Goal: Task Accomplishment & Management: Manage account settings

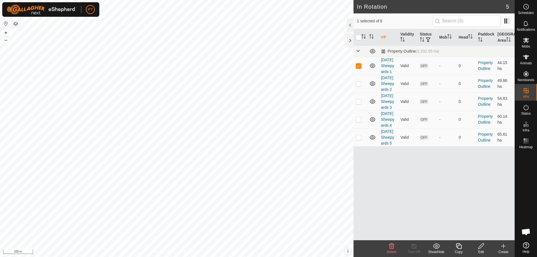
click at [439, 247] on icon at bounding box center [436, 246] width 7 height 7
click at [435, 221] on link "Hide" at bounding box center [453, 221] width 55 height 11
click at [375, 87] on icon at bounding box center [372, 83] width 7 height 7
click at [375, 104] on icon at bounding box center [373, 101] width 6 height 4
click at [372, 123] on icon at bounding box center [372, 119] width 7 height 7
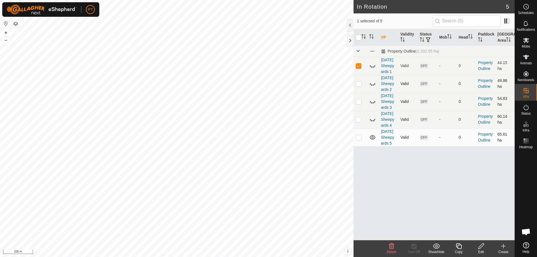
click at [372, 141] on icon at bounding box center [372, 137] width 7 height 7
click at [359, 68] on p-checkbox at bounding box center [359, 66] width 6 height 4
checkbox input "false"
click at [503, 245] on icon at bounding box center [503, 246] width 7 height 7
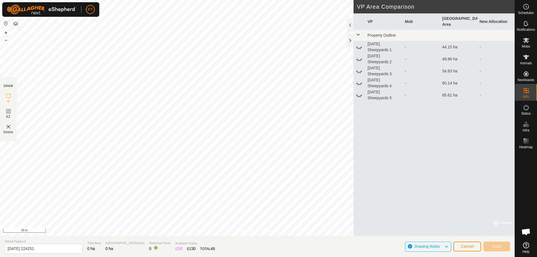
click at [184, 242] on div "Privacy Policy Contact Us [DATE] Sheepyards 1 Status: OFF Type: Inclusion Zone …" at bounding box center [257, 128] width 515 height 257
click at [200, 0] on html "PT Schedules Notifications Mobs Animals Neckbands VPs Status Infra Heatmap Help…" at bounding box center [268, 128] width 537 height 257
click at [0, 67] on html "PT Schedules Notifications Mobs Animals Neckbands VPs Status Infra Heatmap Help…" at bounding box center [268, 128] width 537 height 257
click at [196, 257] on html "PT Schedules Notifications Mobs Animals Neckbands VPs Status Infra Heatmap Help…" at bounding box center [268, 128] width 537 height 257
click at [266, 257] on html "PT Schedules Notifications Mobs Animals Neckbands VPs Status Infra Heatmap Help…" at bounding box center [268, 128] width 537 height 257
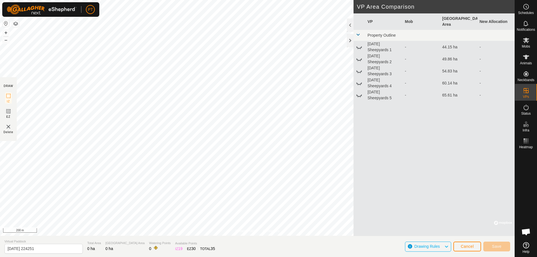
click at [258, 257] on html "PT Schedules Notifications Mobs Animals Neckbands VPs Status Infra Heatmap Help…" at bounding box center [268, 128] width 537 height 257
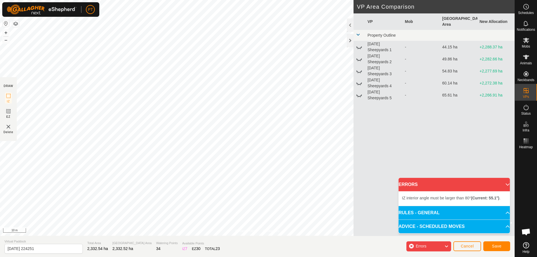
click at [0, 121] on html "PT Schedules Notifications Mobs Animals Neckbands VPs Status Infra Heatmap Help…" at bounding box center [268, 128] width 537 height 257
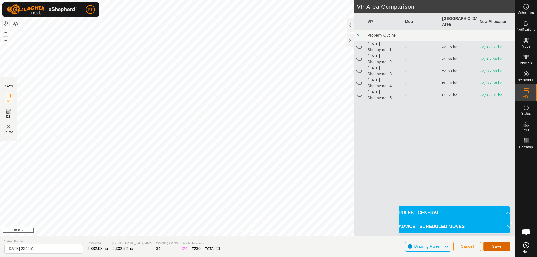
click at [495, 245] on span "Save" at bounding box center [497, 246] width 10 height 4
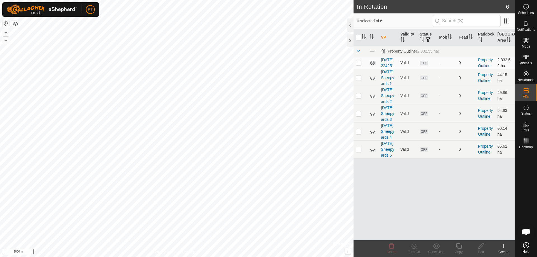
click at [358, 65] on p-checkbox at bounding box center [359, 62] width 6 height 4
checkbox input "true"
click at [482, 246] on icon at bounding box center [481, 246] width 7 height 7
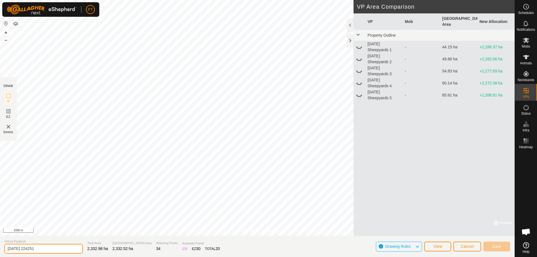
click at [44, 249] on input "[DATE] 224251" at bounding box center [43, 249] width 78 height 10
drag, startPoint x: 44, startPoint y: 249, endPoint x: 30, endPoint y: 249, distance: 14.0
click at [30, 249] on input "[DATE] 224251" at bounding box center [43, 249] width 78 height 10
drag, startPoint x: 29, startPoint y: 249, endPoint x: 52, endPoint y: 250, distance: 23.3
click at [52, 250] on input "[DATE] Heywood VP" at bounding box center [43, 249] width 78 height 10
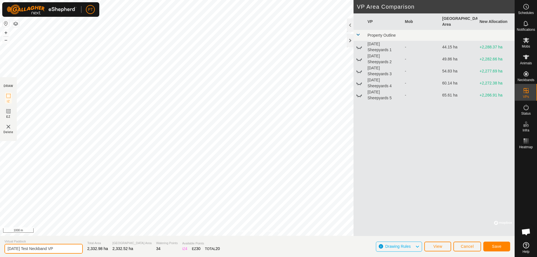
type input "[DATE] Test Neckband VP"
click at [496, 247] on span "Save" at bounding box center [497, 246] width 10 height 4
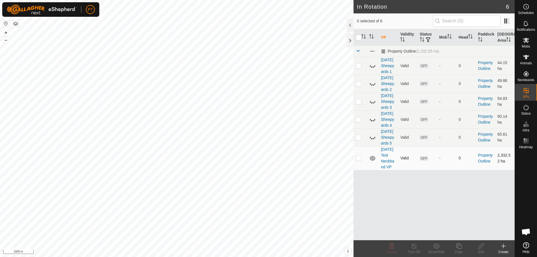
click at [424, 161] on span "OFF" at bounding box center [424, 158] width 8 height 5
click at [360, 160] on p-checkbox at bounding box center [359, 158] width 6 height 4
checkbox input "true"
click at [528, 44] on es-mob-svg-icon at bounding box center [526, 40] width 10 height 9
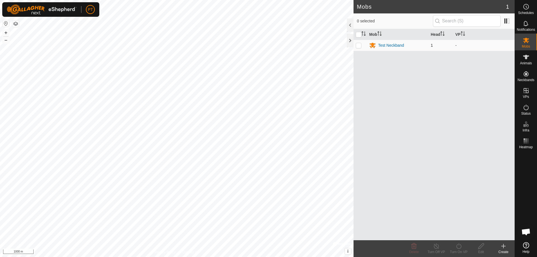
click at [357, 46] on p-checkbox at bounding box center [359, 45] width 6 height 4
checkbox input "true"
click at [388, 45] on div "Test Neckband" at bounding box center [391, 46] width 26 height 6
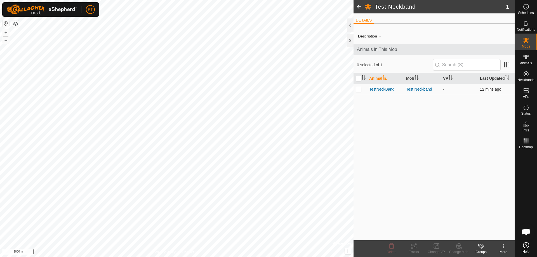
click at [444, 89] on app-display-virtual-paddock-transition "-" at bounding box center [443, 89] width 1 height 4
click at [446, 89] on td "-" at bounding box center [459, 89] width 37 height 11
click at [357, 89] on p-checkbox at bounding box center [359, 89] width 6 height 4
checkbox input "true"
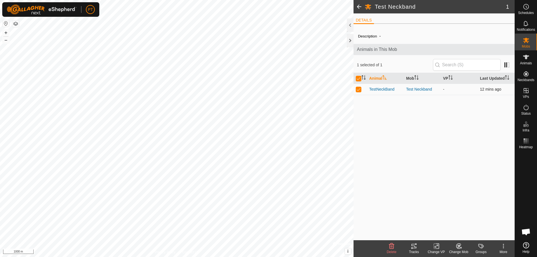
click at [446, 90] on td "-" at bounding box center [459, 89] width 37 height 11
click at [455, 66] on input "text" at bounding box center [467, 65] width 68 height 12
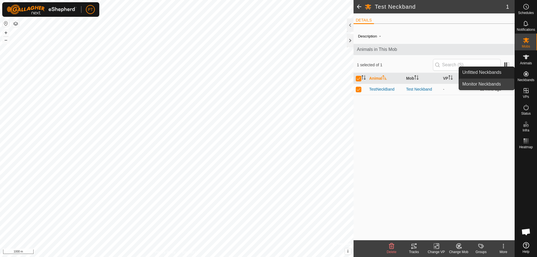
click at [491, 86] on link "Monitor Neckbands" at bounding box center [486, 84] width 55 height 11
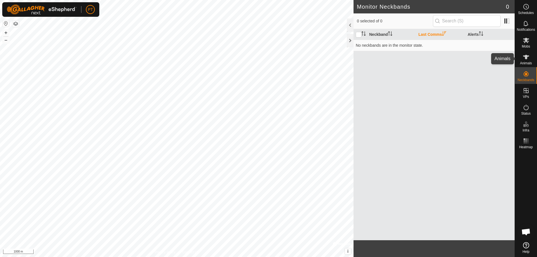
click at [527, 58] on icon at bounding box center [526, 57] width 6 height 4
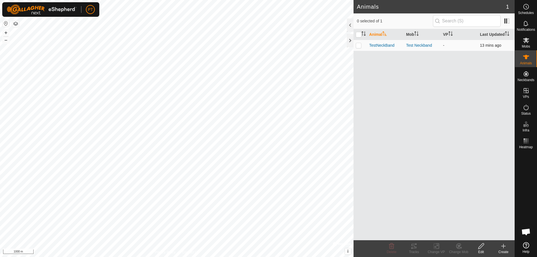
click at [358, 45] on p-checkbox at bounding box center [359, 45] width 6 height 4
checkbox input "true"
click at [444, 44] on app-display-virtual-paddock-transition "-" at bounding box center [443, 45] width 1 height 4
click at [443, 45] on td "-" at bounding box center [459, 45] width 37 height 11
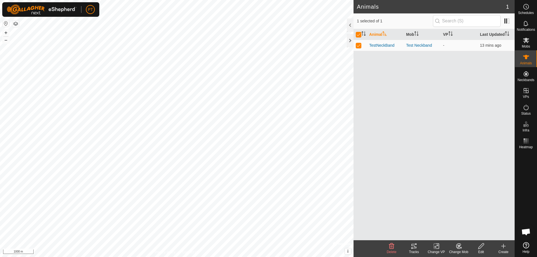
click at [437, 246] on icon at bounding box center [436, 246] width 7 height 7
click at [432, 223] on link "Choose VP..." at bounding box center [453, 222] width 55 height 11
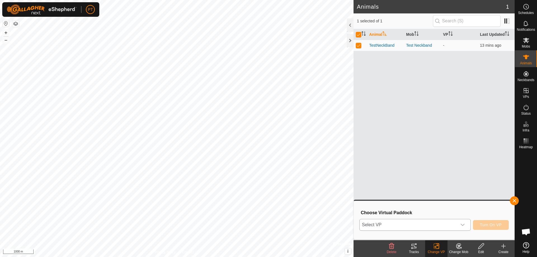
click at [463, 224] on icon "dropdown trigger" at bounding box center [463, 225] width 4 height 4
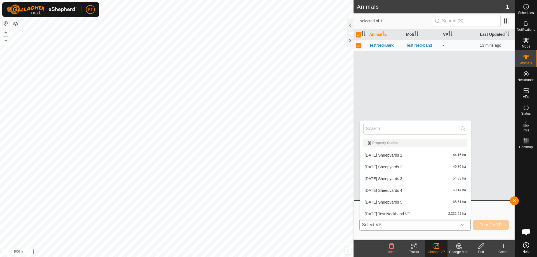
click at [405, 215] on li "[DATE] Test Neckband VP 2,332.52 ha" at bounding box center [415, 213] width 111 height 11
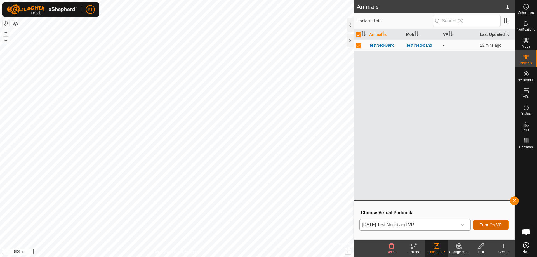
click at [489, 225] on span "Turn On VP" at bounding box center [491, 225] width 22 height 4
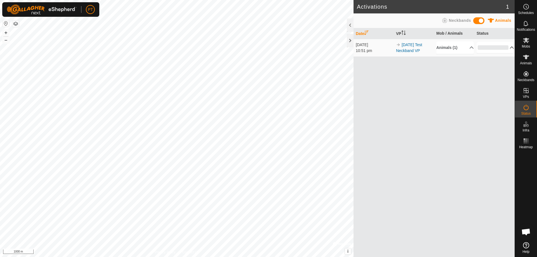
click at [499, 49] on p-accordion-header "0%" at bounding box center [496, 47] width 38 height 11
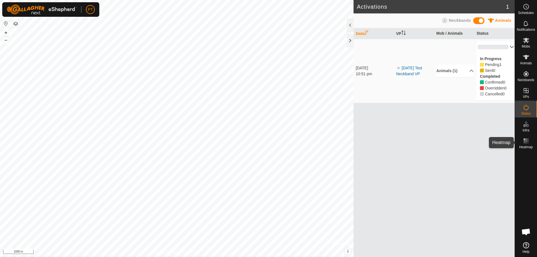
click at [526, 142] on rect at bounding box center [526, 142] width 1 height 1
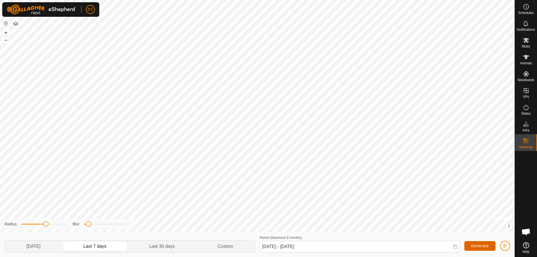
click at [480, 246] on span "Generate" at bounding box center [480, 246] width 17 height 4
click at [526, 24] on icon at bounding box center [526, 23] width 7 height 7
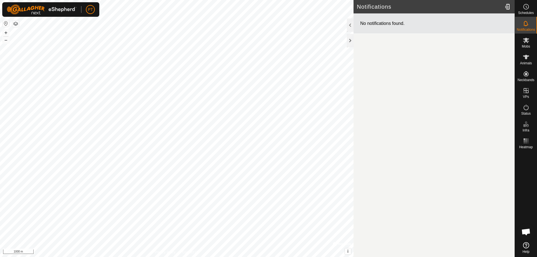
click at [465, 75] on article "Notifications No notifications found." at bounding box center [434, 128] width 161 height 257
click at [525, 43] on icon at bounding box center [526, 40] width 6 height 5
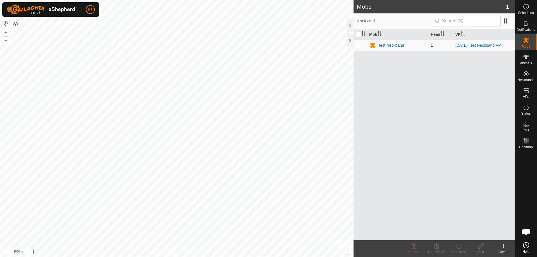
click at [359, 46] on p-checkbox at bounding box center [359, 45] width 6 height 4
checkbox input "true"
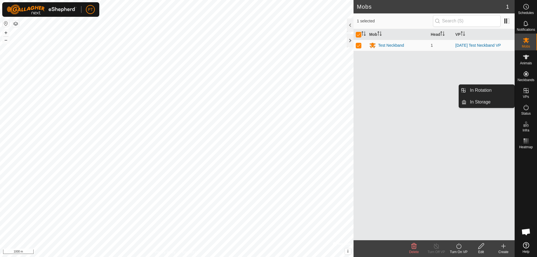
click at [526, 231] on span "Open chat" at bounding box center [526, 233] width 9 height 8
click at [530, 173] on div at bounding box center [526, 195] width 22 height 89
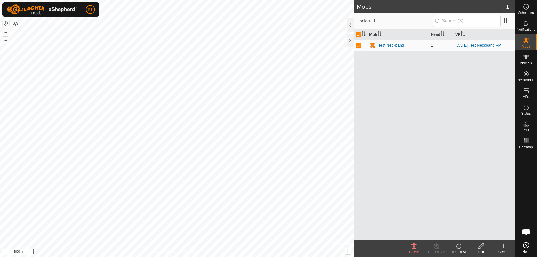
click at [526, 230] on span "Open chat" at bounding box center [526, 233] width 9 height 8
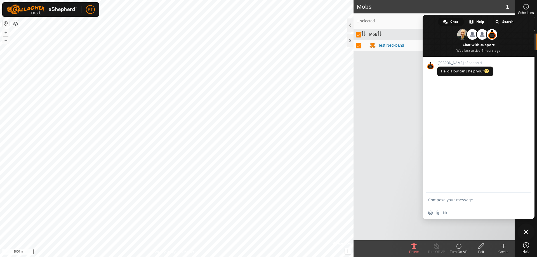
click at [469, 201] on textarea "Compose your message..." at bounding box center [472, 200] width 88 height 5
click at [467, 233] on div "Mob Head VP Test Neckband 1 [DATE] Test Neckband VP" at bounding box center [434, 134] width 161 height 211
click at [479, 206] on textarea "G'day support crew. [PERSON_NAME] has sent me a test neckband to test. I was wo…" at bounding box center [472, 199] width 88 height 15
drag, startPoint x: 484, startPoint y: 204, endPoint x: 487, endPoint y: 206, distance: 3.1
click at [484, 204] on textarea "G'day support crew. [PERSON_NAME] has sent me a test neckband to test. I was wo…" at bounding box center [472, 199] width 88 height 15
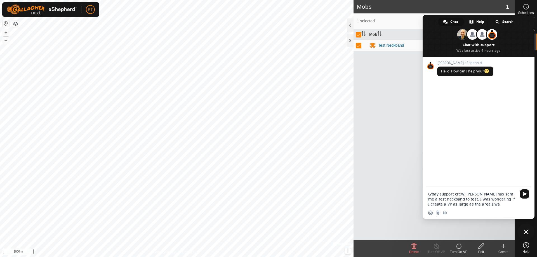
click at [495, 207] on div "Insert an emoji Send a file Audio message" at bounding box center [479, 213] width 112 height 12
click at [479, 205] on textarea "G'day support crew. [PERSON_NAME] has sent me a test neckband to test. I was wo…" at bounding box center [472, 199] width 88 height 15
click at [490, 217] on div "Insert an emoji Send a file Audio message" at bounding box center [479, 213] width 112 height 12
click at [469, 204] on textarea "G'day support crew. [PERSON_NAME] has sent me a test neckband to test. I was wo…" at bounding box center [472, 194] width 88 height 25
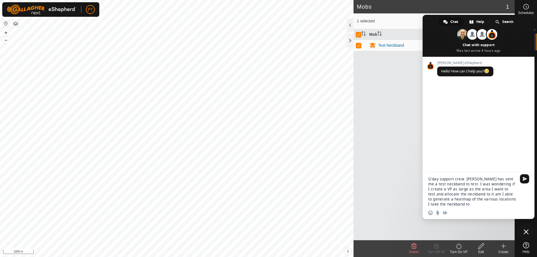
click at [476, 194] on textarea "G'day support crew. [PERSON_NAME] has sent me a test neckband to test. I was wo…" at bounding box center [472, 192] width 88 height 30
click at [477, 195] on textarea "G'day support crew. [PERSON_NAME] has sent me a test neckband to test. I was wo…" at bounding box center [472, 192] width 88 height 30
click at [470, 206] on textarea "G'day support crew. [PERSON_NAME] has sent me a test neckband to test. I was wo…" at bounding box center [472, 192] width 88 height 30
type textarea "G'day support crew. [PERSON_NAME] has sent me a test neckband to test. I was wo…"
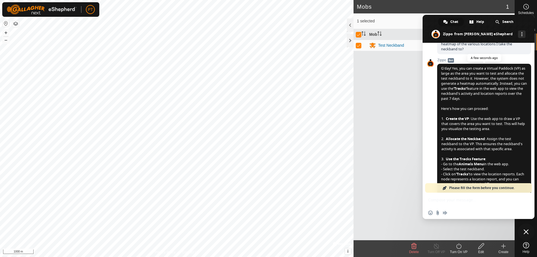
scroll to position [85, 0]
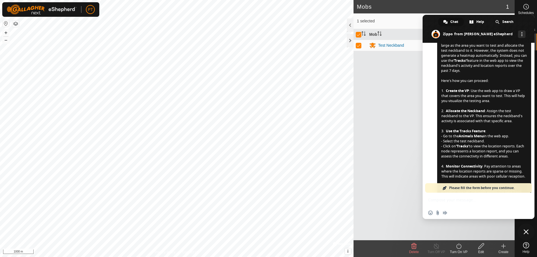
drag, startPoint x: 527, startPoint y: 24, endPoint x: 381, endPoint y: 118, distance: 173.4
click at [381, 118] on body "PT Schedules Notifications Mobs Animals Neckbands VPs Status Infra Heatmap Help…" at bounding box center [268, 128] width 537 height 257
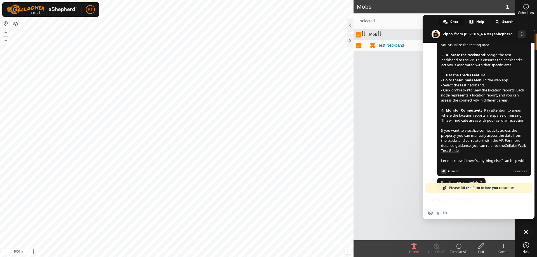
scroll to position [113, 0]
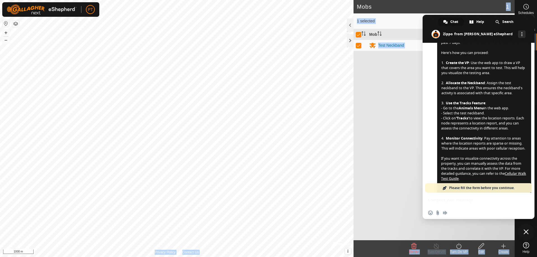
click at [304, 15] on div "Mobs 1 1 selected Mob Head VP Test Neckband 1 [DATE] Test Neckband VP Delete Tu…" at bounding box center [257, 128] width 515 height 257
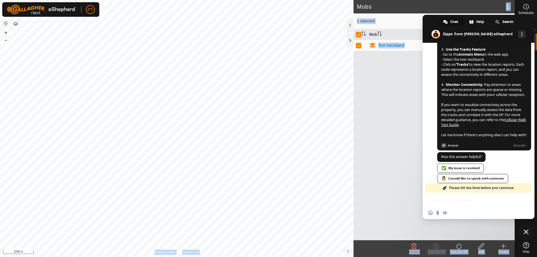
scroll to position [195, 0]
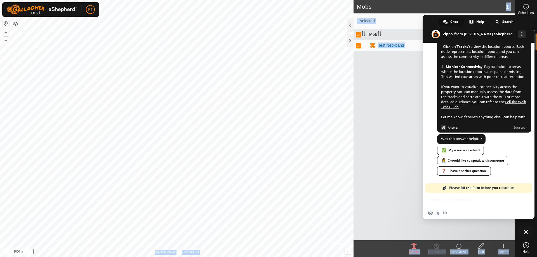
click at [458, 188] on span "Please fill the form before you continue." at bounding box center [481, 188] width 65 height 10
click at [458, 150] on div "✅ My issue is resolved" at bounding box center [460, 150] width 47 height 9
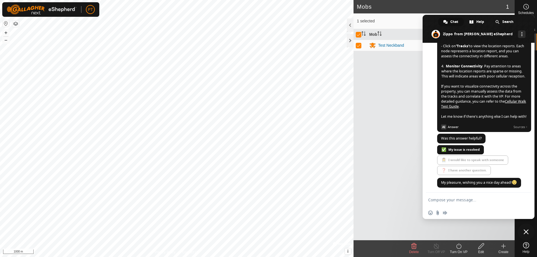
scroll to position [197, 0]
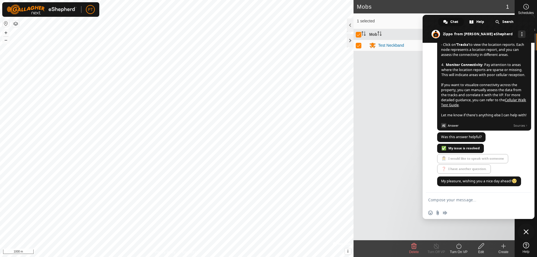
click at [392, 86] on div "Mob Head VP Test Neckband 1 [DATE] Test Neckband VP" at bounding box center [434, 134] width 161 height 211
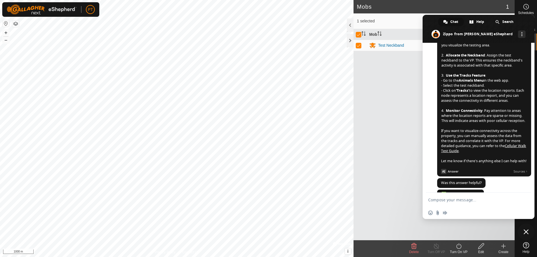
scroll to position [169, 0]
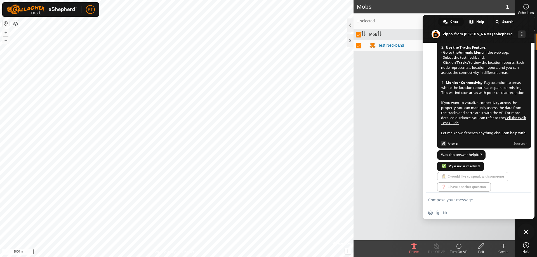
click at [389, 156] on div "Mob Head VP Test Neckband 1 [DATE] Test Neckband VP" at bounding box center [434, 134] width 161 height 211
drag, startPoint x: 525, startPoint y: 18, endPoint x: 411, endPoint y: 86, distance: 132.6
click at [411, 86] on body "PT Schedules Notifications Mobs Animals Neckbands VPs Status Infra Heatmap Help…" at bounding box center [268, 128] width 537 height 257
click at [398, 213] on div "Mob Head VP Test Neckband 1 [DATE] Test Neckband VP" at bounding box center [434, 134] width 161 height 211
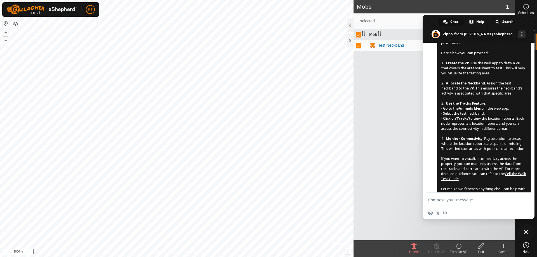
scroll to position [85, 0]
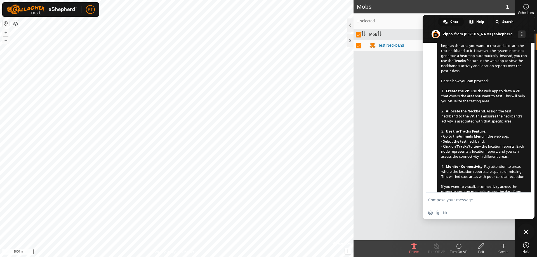
click at [380, 105] on div "Mob Head VP Test Neckband 1 [DATE] Test Neckband VP" at bounding box center [434, 134] width 161 height 211
click at [522, 34] on span "More channels" at bounding box center [522, 34] width 1 height 4
click at [401, 69] on div "Mob Head VP Test Neckband 1 [DATE] Test Neckband VP" at bounding box center [434, 134] width 161 height 211
click at [528, 25] on span at bounding box center [479, 29] width 112 height 28
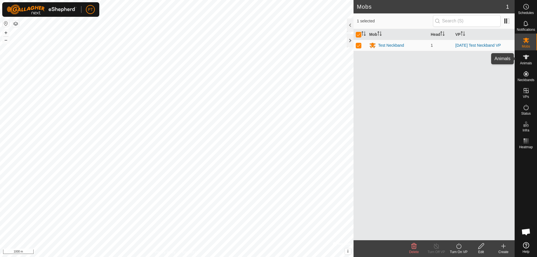
click at [527, 57] on icon at bounding box center [526, 57] width 6 height 4
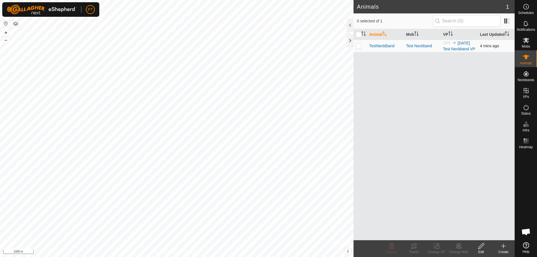
click at [359, 48] on p-checkbox at bounding box center [359, 46] width 6 height 4
checkbox input "true"
click at [413, 246] on icon at bounding box center [414, 246] width 5 height 4
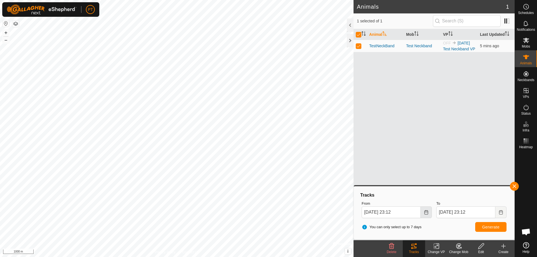
click at [428, 213] on icon "Choose Date" at bounding box center [427, 212] width 4 height 4
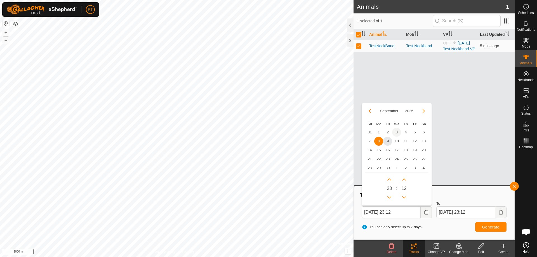
click at [396, 131] on span "3" at bounding box center [396, 132] width 9 height 9
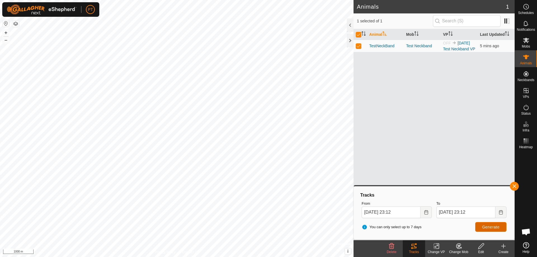
click at [491, 229] on span "Generate" at bounding box center [490, 227] width 17 height 4
click at [426, 214] on icon "Choose Date" at bounding box center [426, 212] width 4 height 4
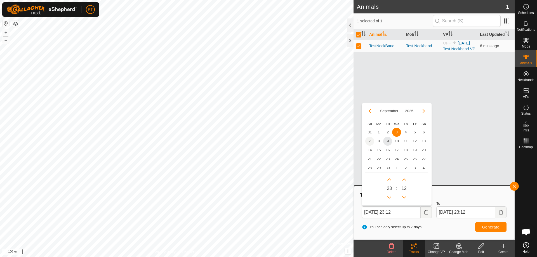
click at [369, 141] on span "7" at bounding box center [369, 141] width 9 height 9
type input "[DATE] 23:12"
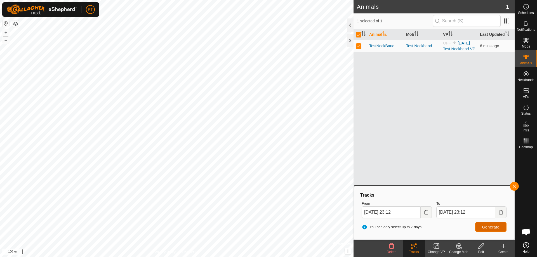
click at [490, 228] on span "Generate" at bounding box center [490, 227] width 17 height 4
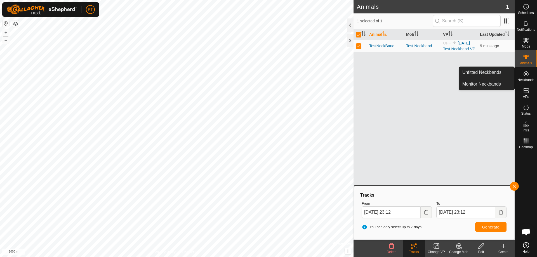
click at [526, 76] on icon at bounding box center [526, 73] width 5 height 5
click at [527, 72] on icon at bounding box center [526, 74] width 7 height 7
click at [482, 73] on link "Unfitted Neckbands" at bounding box center [486, 72] width 55 height 11
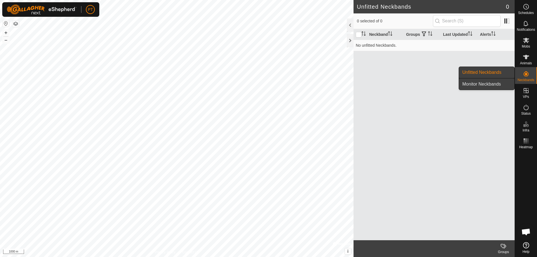
click at [481, 83] on link "Monitor Neckbands" at bounding box center [486, 84] width 55 height 11
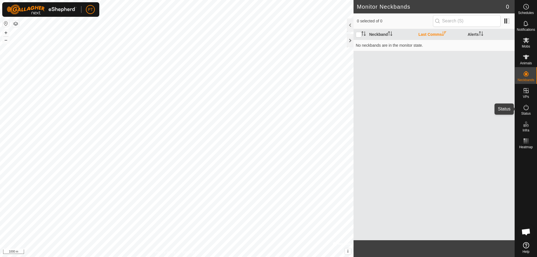
click at [525, 106] on icon at bounding box center [526, 108] width 5 height 6
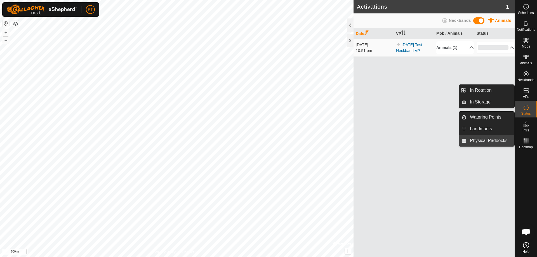
click at [492, 143] on link "Physical Paddocks" at bounding box center [491, 140] width 48 height 11
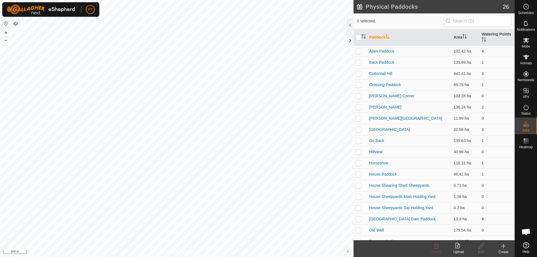
click at [458, 247] on icon at bounding box center [458, 246] width 4 height 6
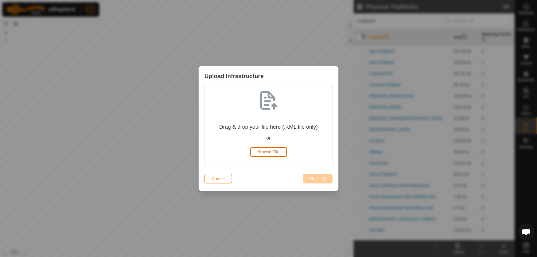
click at [267, 151] on span "Browse File" at bounding box center [269, 152] width 22 height 4
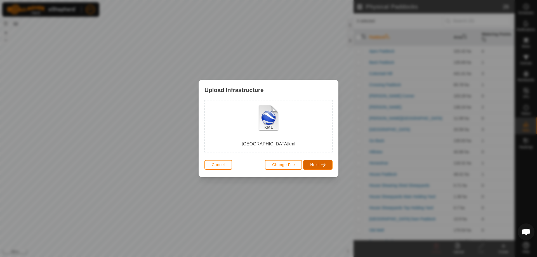
click at [318, 165] on span "Next" at bounding box center [314, 165] width 9 height 4
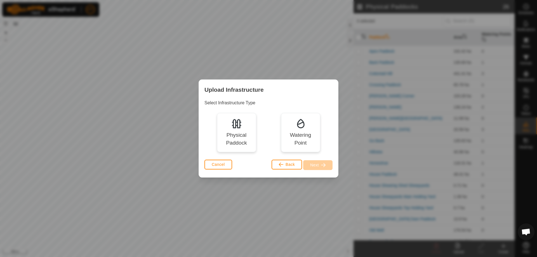
click at [236, 126] on img at bounding box center [236, 123] width 11 height 11
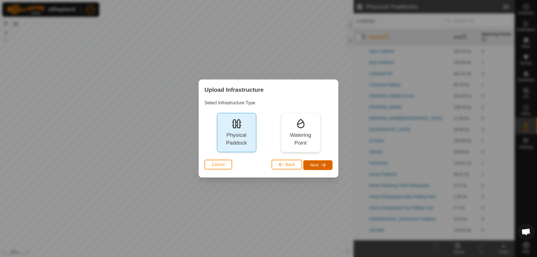
click at [319, 167] on button "Next" at bounding box center [317, 165] width 29 height 10
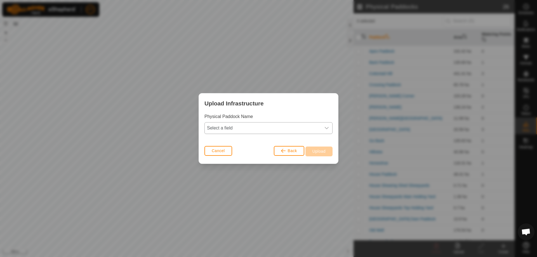
click at [328, 127] on icon "dropdown trigger" at bounding box center [327, 128] width 4 height 4
drag, startPoint x: 311, startPoint y: 129, endPoint x: 309, endPoint y: 126, distance: 3.4
click at [310, 127] on span "Select a field" at bounding box center [263, 128] width 116 height 11
click at [325, 127] on icon "dropdown trigger" at bounding box center [327, 128] width 4 height 4
click at [223, 153] on li "Use eShepherd Default Name" at bounding box center [269, 152] width 128 height 11
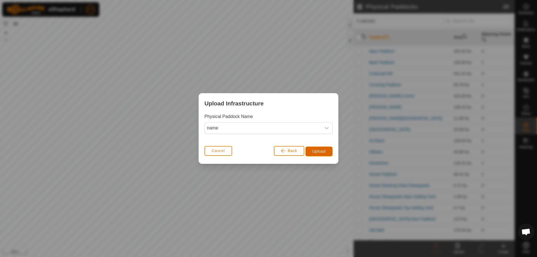
click at [318, 151] on span "Upload" at bounding box center [319, 151] width 13 height 4
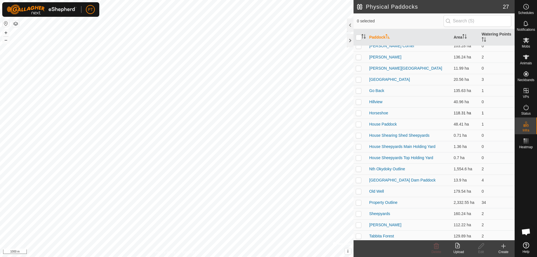
scroll to position [56, 0]
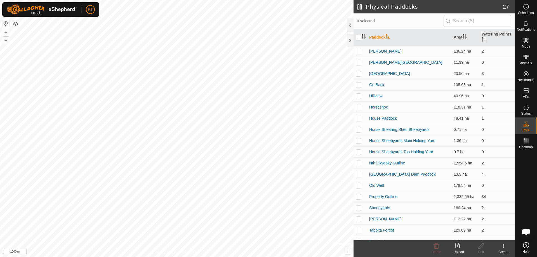
click at [360, 163] on p-checkbox at bounding box center [359, 163] width 6 height 4
click at [359, 163] on p-checkbox at bounding box center [359, 163] width 6 height 4
checkbox input "false"
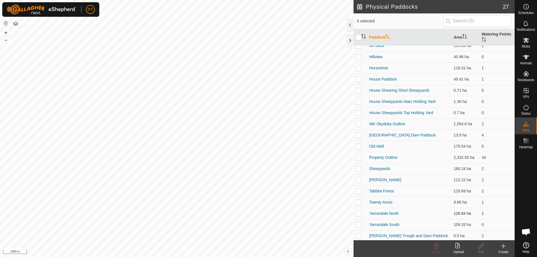
scroll to position [108, 0]
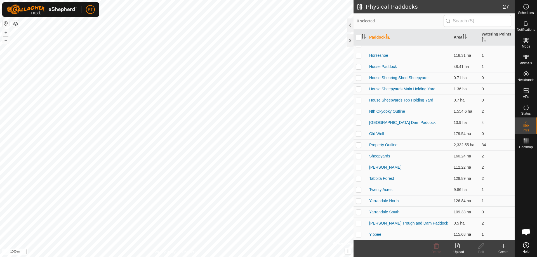
click at [358, 235] on p-checkbox at bounding box center [359, 234] width 6 height 4
click at [359, 234] on p-checkbox at bounding box center [359, 234] width 6 height 4
checkbox input "false"
click at [276, 257] on html "PT Schedules Notifications Mobs Animals Neckbands VPs Status Infra Heatmap Help…" at bounding box center [268, 128] width 537 height 257
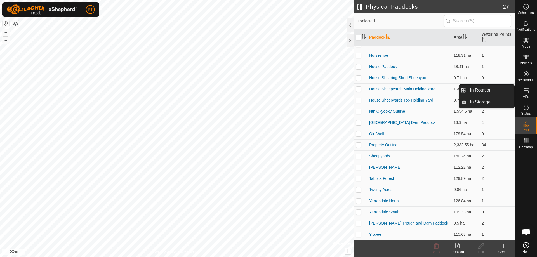
click at [525, 92] on icon at bounding box center [526, 90] width 7 height 7
click at [527, 90] on icon at bounding box center [526, 90] width 7 height 7
click at [483, 102] on link "In Storage" at bounding box center [491, 102] width 48 height 11
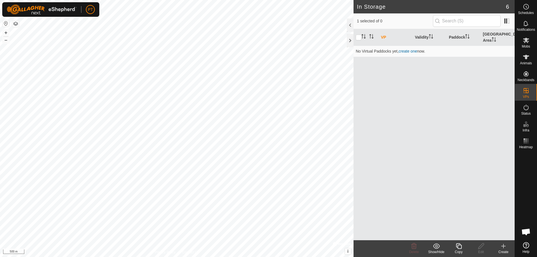
click at [504, 246] on icon at bounding box center [504, 246] width 4 height 0
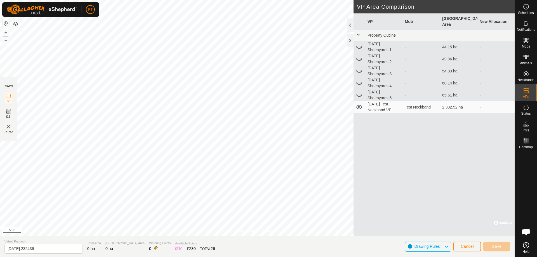
click at [204, 257] on html "PT Schedules Notifications Mobs Animals Neckbands VPs Status Infra Heatmap Help…" at bounding box center [268, 128] width 537 height 257
click at [397, 202] on div "Privacy Policy Contact Us + – ⇧ i © Mapbox , © OpenStreetMap , Improve this map…" at bounding box center [257, 128] width 515 height 257
click at [187, 247] on div "Privacy Policy Contact Us + – ⇧ i © Mapbox , © OpenStreetMap , Improve this map…" at bounding box center [257, 128] width 515 height 257
click at [141, 257] on html "PT Schedules Notifications Mobs Animals Neckbands VPs Status Infra Heatmap Help…" at bounding box center [268, 128] width 537 height 257
click at [170, 257] on html "PT Schedules Notifications Mobs Animals Neckbands VPs Status Infra Heatmap Help…" at bounding box center [268, 128] width 537 height 257
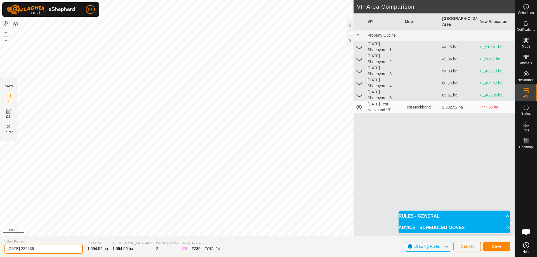
drag, startPoint x: 45, startPoint y: 248, endPoint x: 31, endPoint y: 250, distance: 14.3
click at [31, 250] on input "[DATE] 232439" at bounding box center [43, 249] width 78 height 10
type input "[DATE] Nth Okydoky Test VP"
click at [497, 247] on span "Save" at bounding box center [497, 246] width 10 height 4
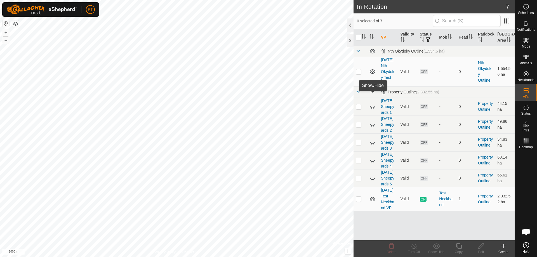
click at [372, 95] on span at bounding box center [372, 92] width 6 height 6
click at [372, 95] on icon at bounding box center [372, 92] width 7 height 7
click at [359, 90] on span at bounding box center [358, 92] width 4 height 4
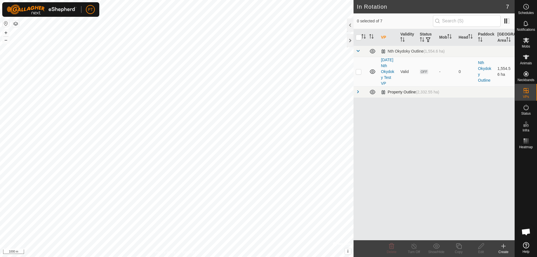
scroll to position [0, 0]
click at [359, 94] on span at bounding box center [358, 92] width 4 height 4
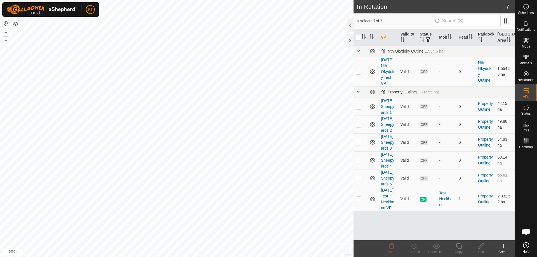
click at [400, 95] on div "Property Outline (2,332.55 ha)" at bounding box center [410, 92] width 58 height 5
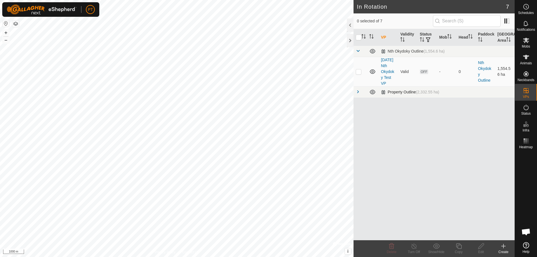
click at [358, 94] on span at bounding box center [358, 92] width 4 height 4
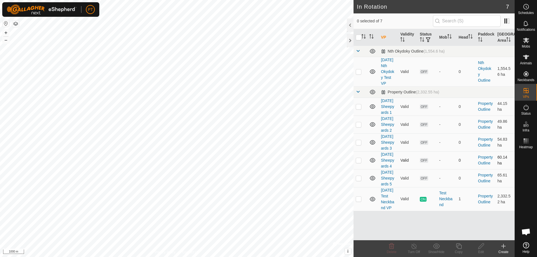
scroll to position [12, 0]
drag, startPoint x: 400, startPoint y: 85, endPoint x: 374, endPoint y: 86, distance: 26.3
click at [374, 89] on icon at bounding box center [372, 92] width 7 height 7
click at [358, 90] on span at bounding box center [358, 92] width 4 height 4
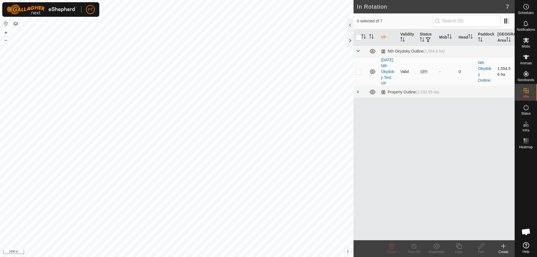
scroll to position [0, 0]
click at [358, 94] on span at bounding box center [358, 92] width 4 height 4
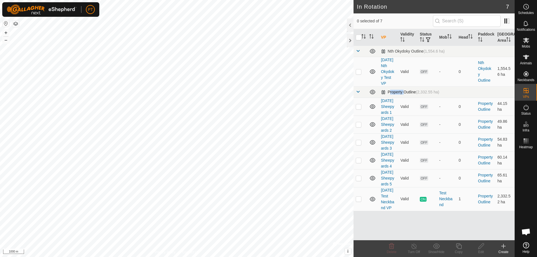
drag, startPoint x: 402, startPoint y: 98, endPoint x: 388, endPoint y: 99, distance: 13.8
click at [388, 95] on div "Property Outline (2,332.55 ha)" at bounding box center [410, 92] width 58 height 5
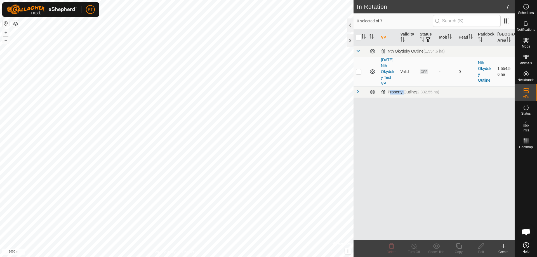
click at [396, 95] on div "Property Outline (2,332.55 ha)" at bounding box center [410, 92] width 58 height 5
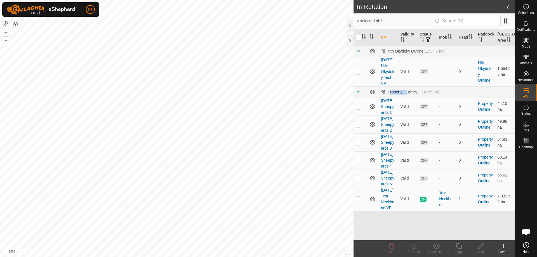
click at [396, 95] on div "Property Outline (2,332.55 ha)" at bounding box center [410, 92] width 58 height 5
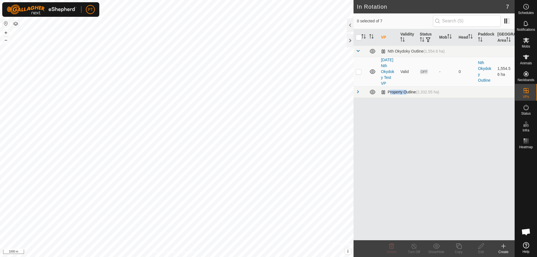
click at [396, 95] on div "Property Outline (2,332.55 ha)" at bounding box center [410, 92] width 58 height 5
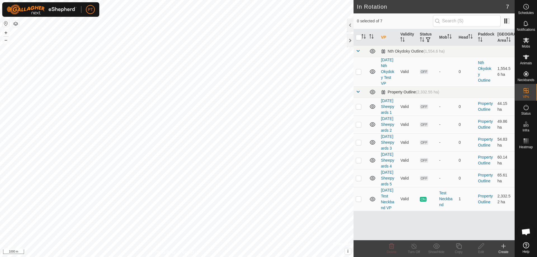
click at [396, 95] on div "Property Outline (2,332.55 ha)" at bounding box center [410, 92] width 58 height 5
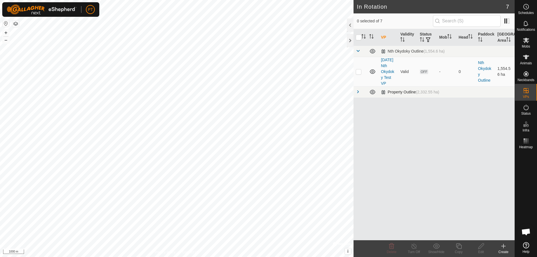
click at [397, 95] on div "Property Outline (2,332.55 ha)" at bounding box center [410, 92] width 58 height 5
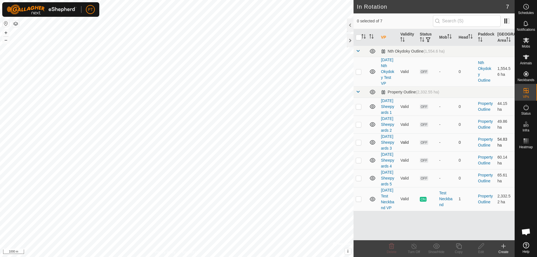
scroll to position [12, 0]
click at [480, 109] on link "Property Outline" at bounding box center [485, 106] width 15 height 10
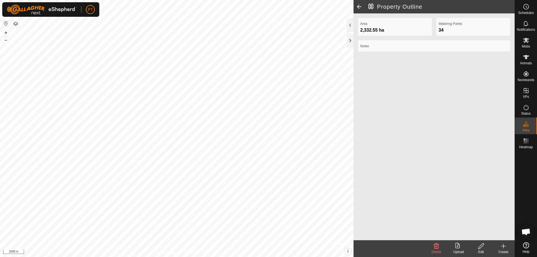
click at [359, 7] on span at bounding box center [359, 6] width 11 height 13
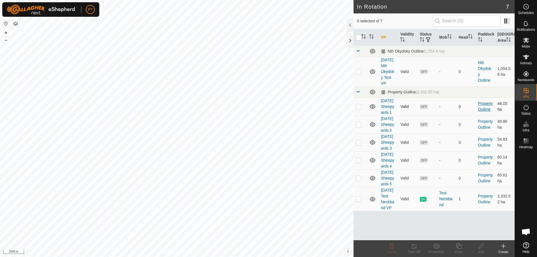
click at [478, 112] on link "Property Outline" at bounding box center [485, 106] width 15 height 10
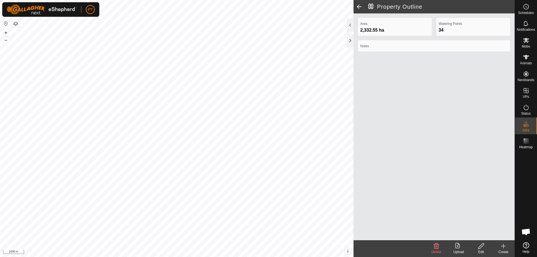
click at [482, 246] on icon at bounding box center [481, 246] width 7 height 7
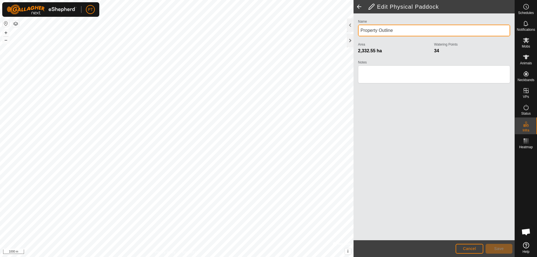
drag, startPoint x: 377, startPoint y: 30, endPoint x: 361, endPoint y: 35, distance: 16.9
click at [361, 35] on input "Property Outline" at bounding box center [434, 31] width 152 height 12
type input "Nth Heywood Outline"
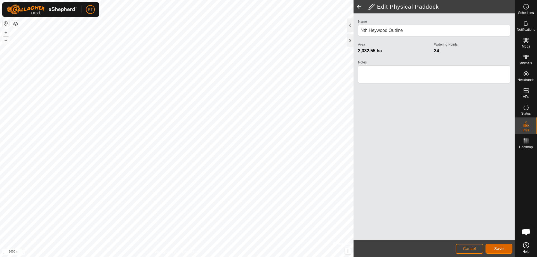
click at [501, 249] on span "Save" at bounding box center [500, 249] width 10 height 4
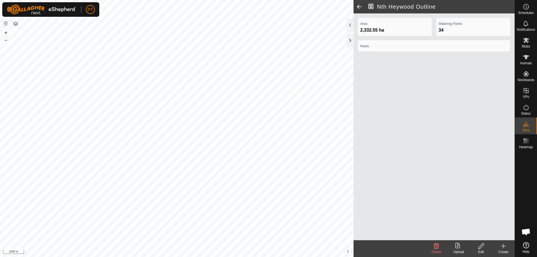
click at [358, 7] on span at bounding box center [359, 6] width 11 height 13
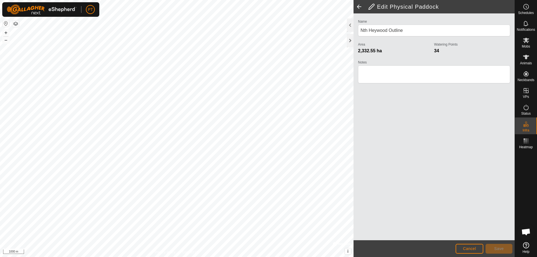
click at [358, 6] on span at bounding box center [359, 6] width 11 height 13
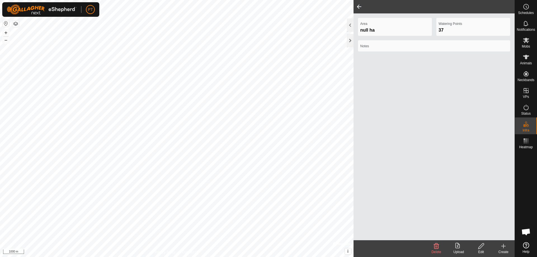
click at [358, 6] on span at bounding box center [359, 6] width 11 height 13
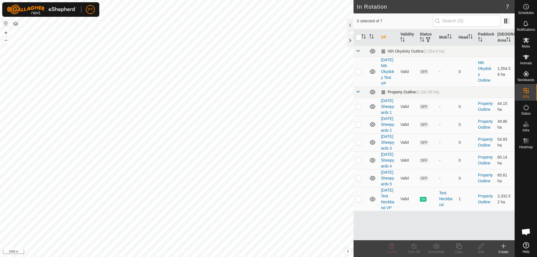
click at [397, 95] on div "Property Outline (2,332.55 ha)" at bounding box center [410, 92] width 58 height 5
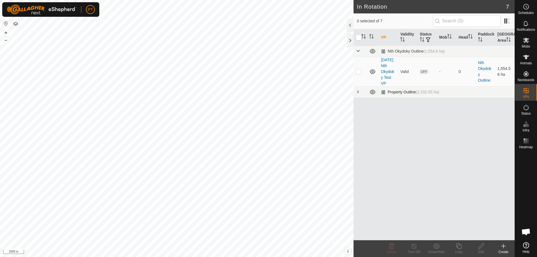
click at [357, 94] on span at bounding box center [358, 92] width 4 height 4
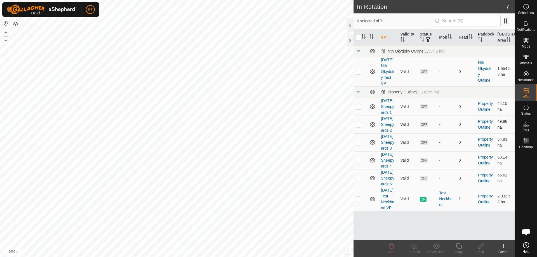
scroll to position [12, 0]
click at [402, 90] on div "Property Outline (2,332.55 ha)" at bounding box center [410, 92] width 58 height 5
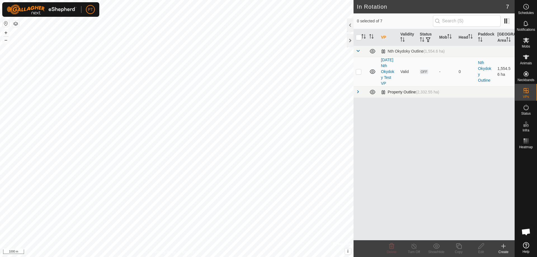
click at [400, 95] on div "Property Outline (2,332.55 ha)" at bounding box center [410, 92] width 58 height 5
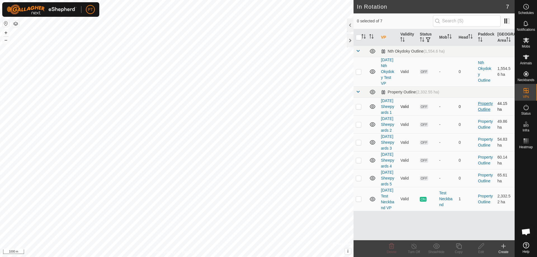
click at [481, 110] on link "Property Outline" at bounding box center [485, 106] width 15 height 10
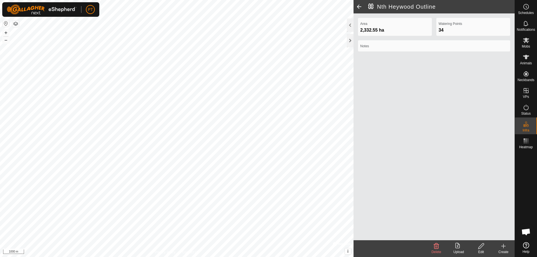
click at [358, 7] on span at bounding box center [359, 6] width 11 height 13
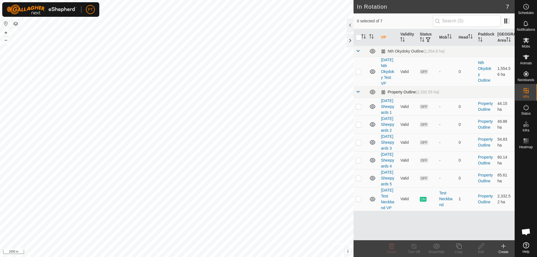
click at [384, 95] on div "Property Outline (2,332.55 ha)" at bounding box center [410, 92] width 58 height 5
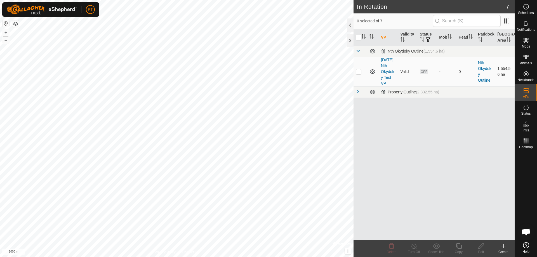
click at [403, 95] on div "Property Outline (2,332.55 ha)" at bounding box center [410, 92] width 58 height 5
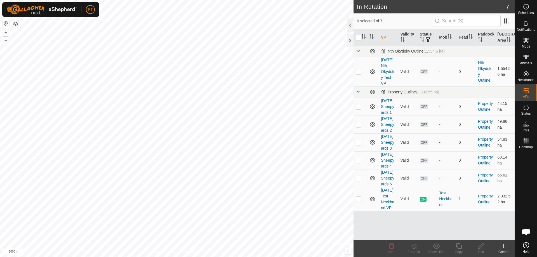
click at [358, 94] on span at bounding box center [358, 92] width 4 height 4
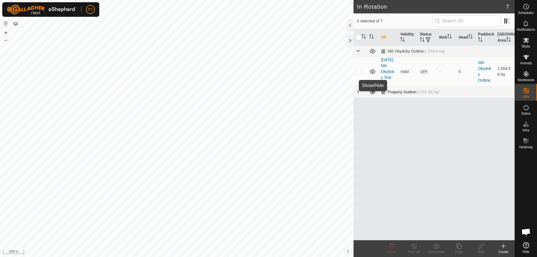
click at [372, 94] on icon at bounding box center [373, 92] width 6 height 4
click at [373, 95] on icon at bounding box center [372, 92] width 7 height 7
click at [359, 94] on span at bounding box center [358, 92] width 4 height 4
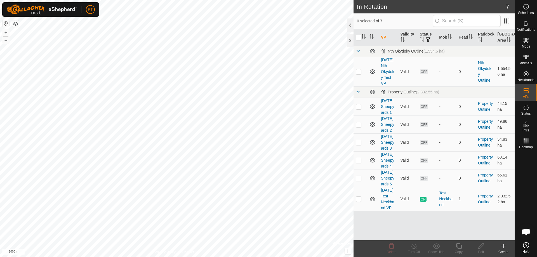
scroll to position [12, 0]
click at [358, 201] on p-checkbox at bounding box center [359, 199] width 6 height 4
checkbox input "true"
click at [372, 201] on icon at bounding box center [373, 199] width 6 height 4
click at [372, 203] on icon at bounding box center [372, 199] width 7 height 7
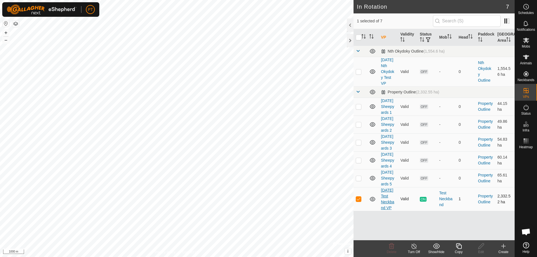
click at [388, 210] on link "[DATE] Test Neckband VP" at bounding box center [387, 199] width 13 height 22
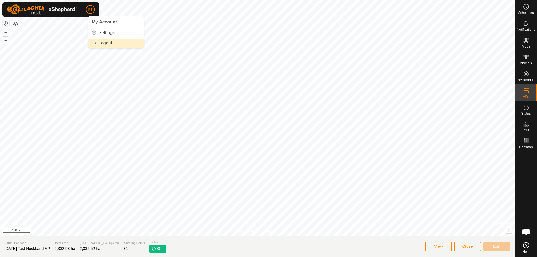
click at [94, 43] on link "Logout" at bounding box center [115, 43] width 55 height 9
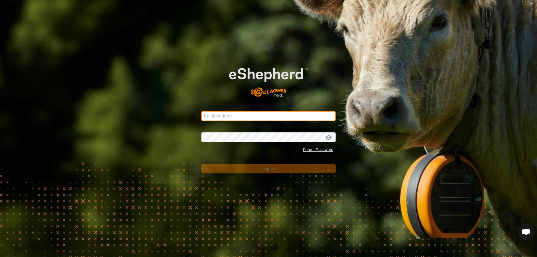
type input "[EMAIL_ADDRESS][DOMAIN_NAME]"
